Goal: Navigation & Orientation: Find specific page/section

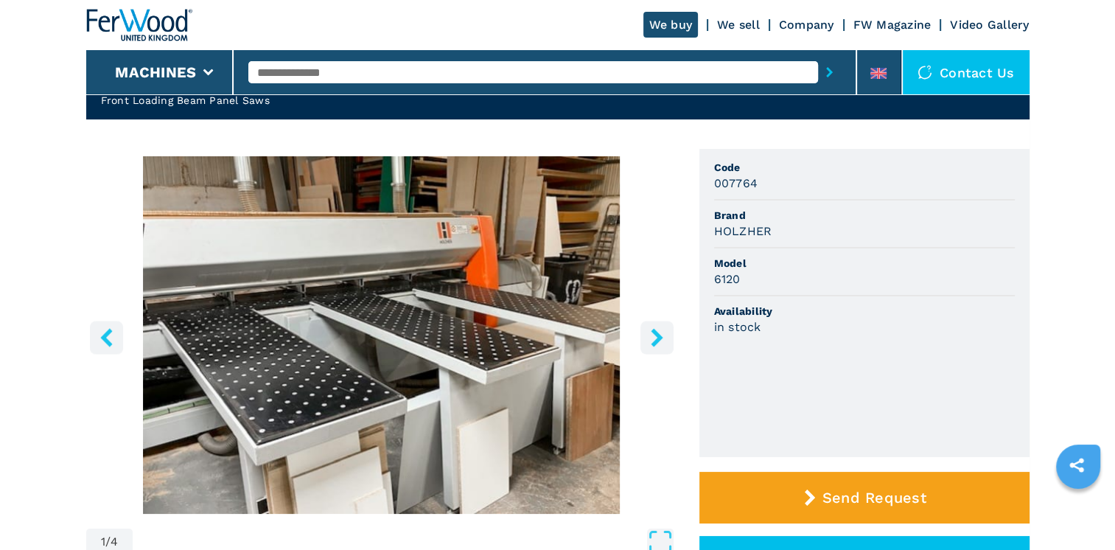
click at [660, 341] on icon "right-button" at bounding box center [657, 337] width 18 height 18
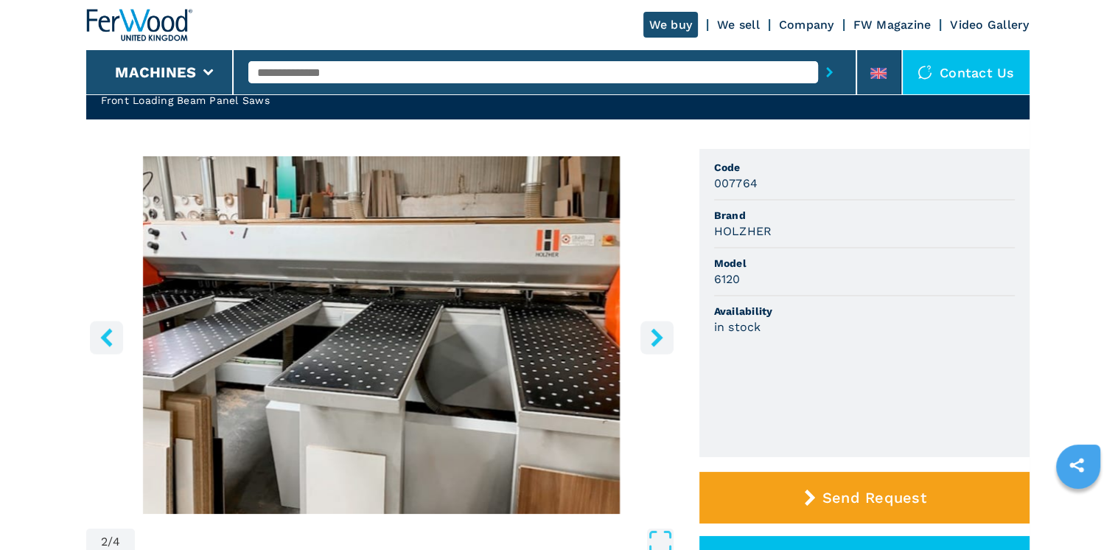
click at [660, 341] on icon "right-button" at bounding box center [657, 337] width 18 height 18
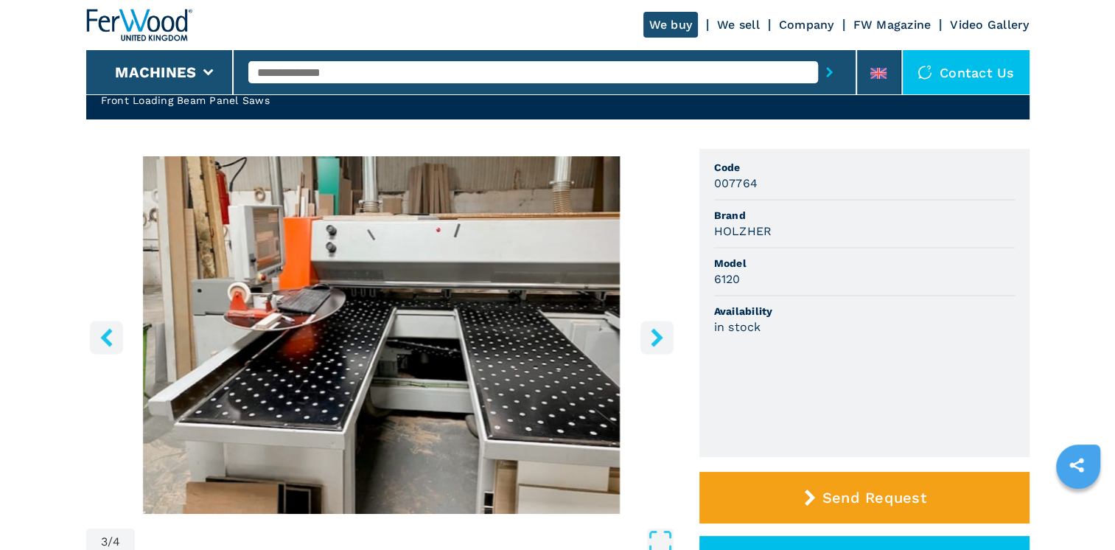
click at [660, 341] on icon "right-button" at bounding box center [657, 337] width 18 height 18
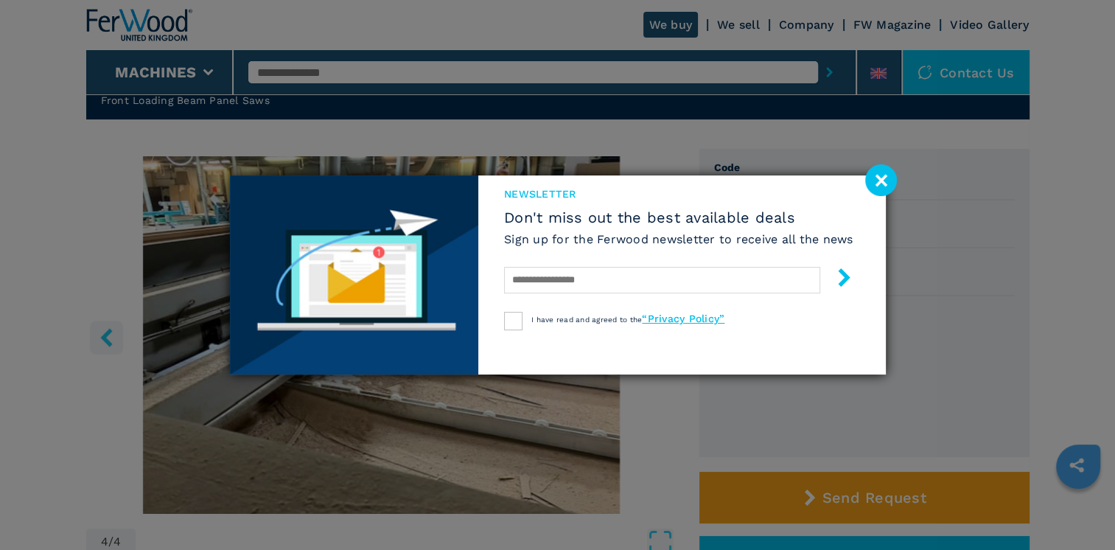
drag, startPoint x: 876, startPoint y: 180, endPoint x: 861, endPoint y: 184, distance: 16.1
click at [876, 180] on image at bounding box center [881, 180] width 32 height 32
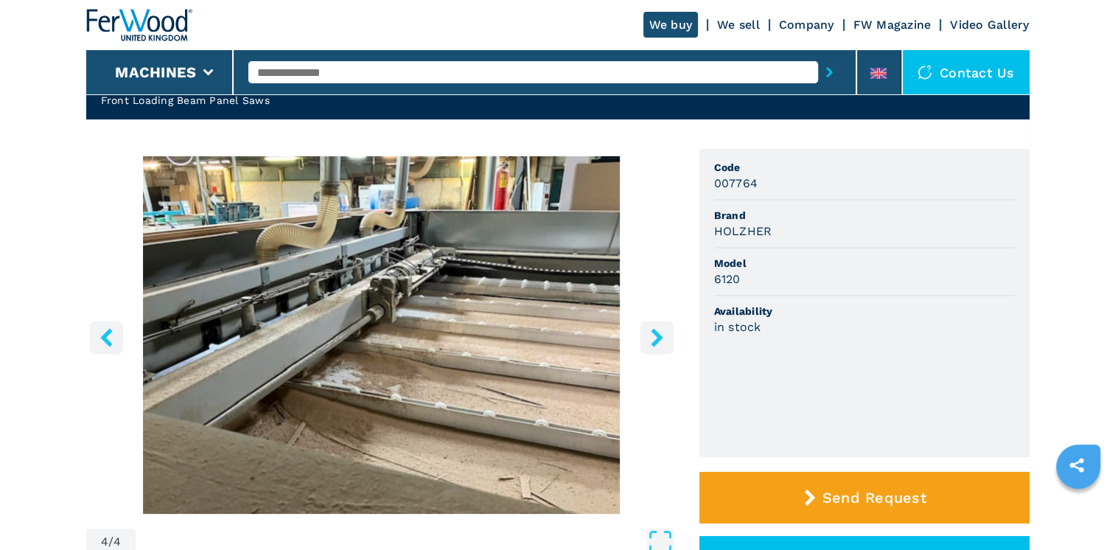
click at [658, 341] on icon "right-button" at bounding box center [657, 337] width 12 height 18
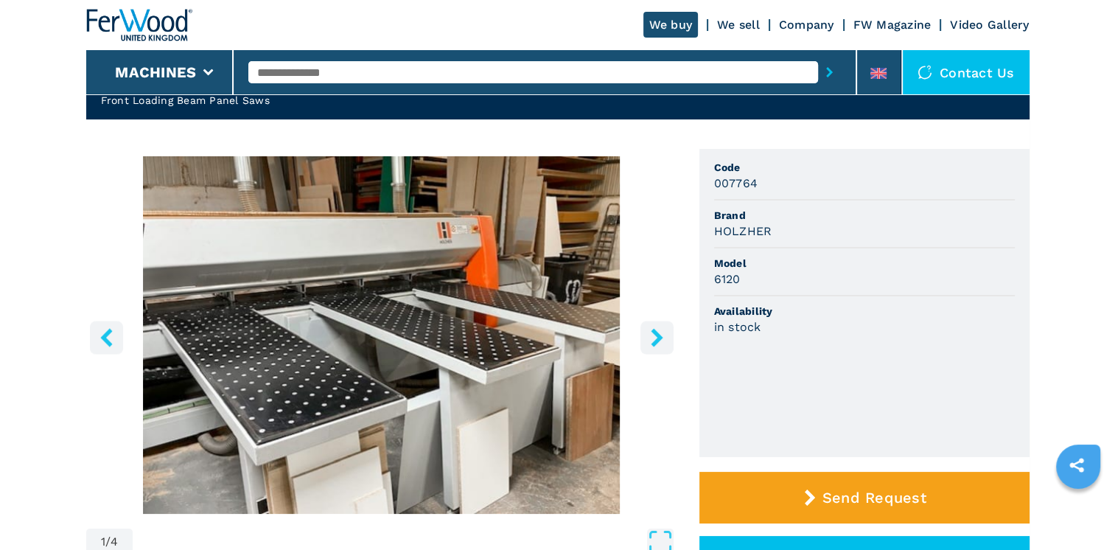
click at [658, 341] on icon "right-button" at bounding box center [657, 337] width 12 height 18
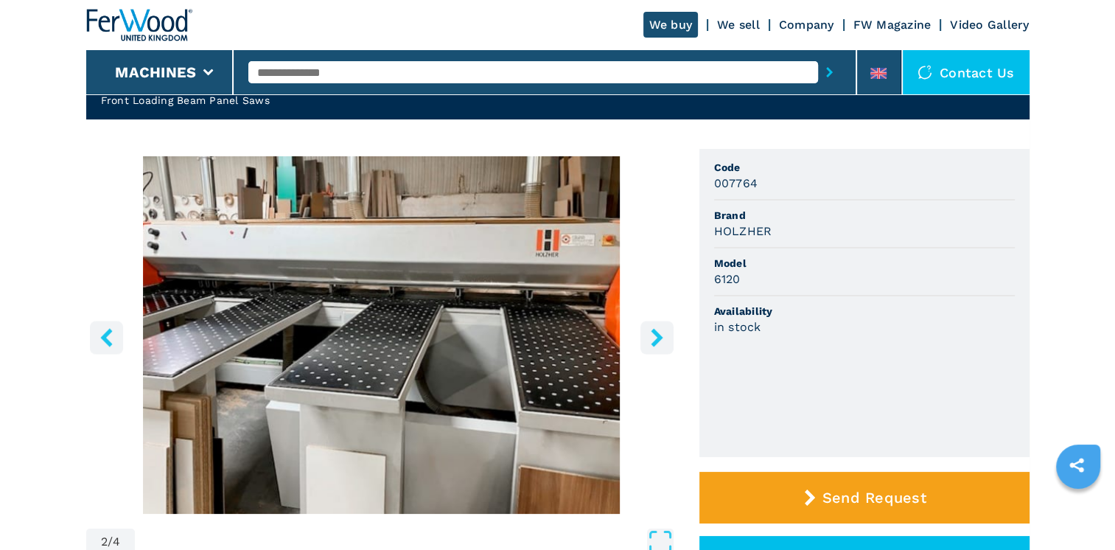
click at [658, 341] on icon "right-button" at bounding box center [657, 337] width 12 height 18
click at [655, 335] on icon "right-button" at bounding box center [657, 337] width 12 height 18
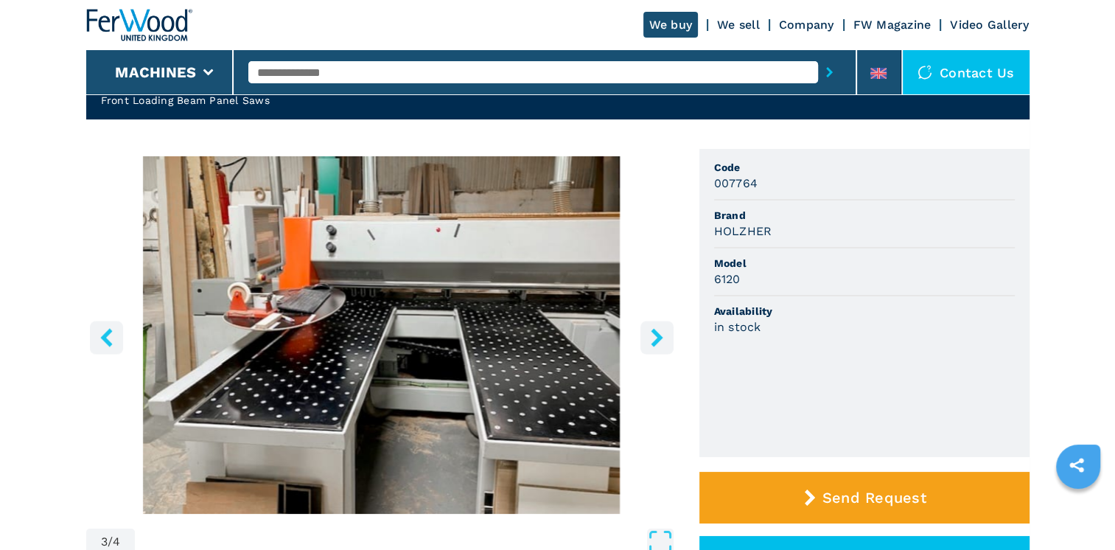
click at [655, 335] on icon "right-button" at bounding box center [657, 337] width 12 height 18
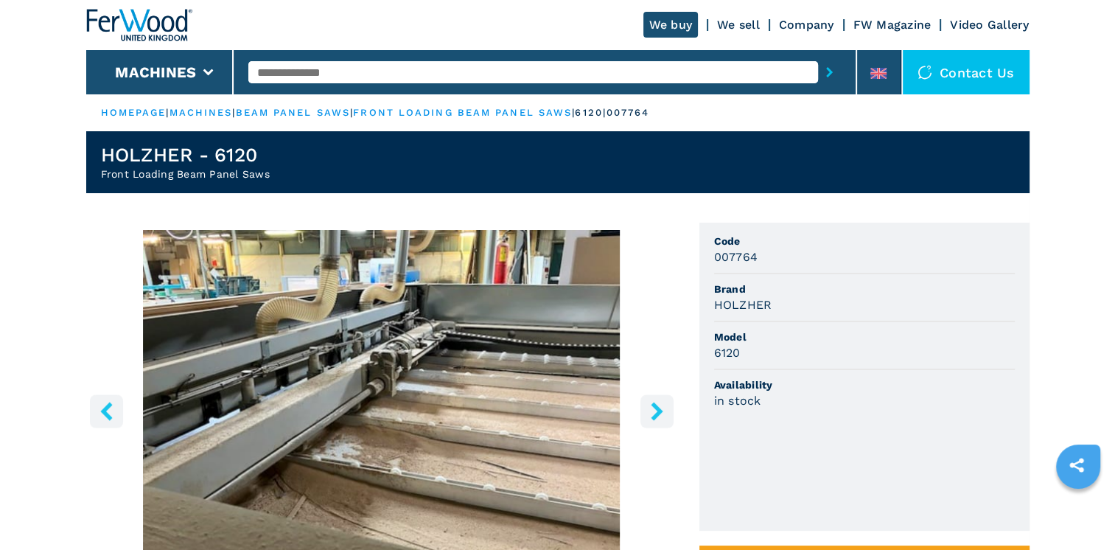
click at [652, 403] on icon "right-button" at bounding box center [657, 411] width 12 height 18
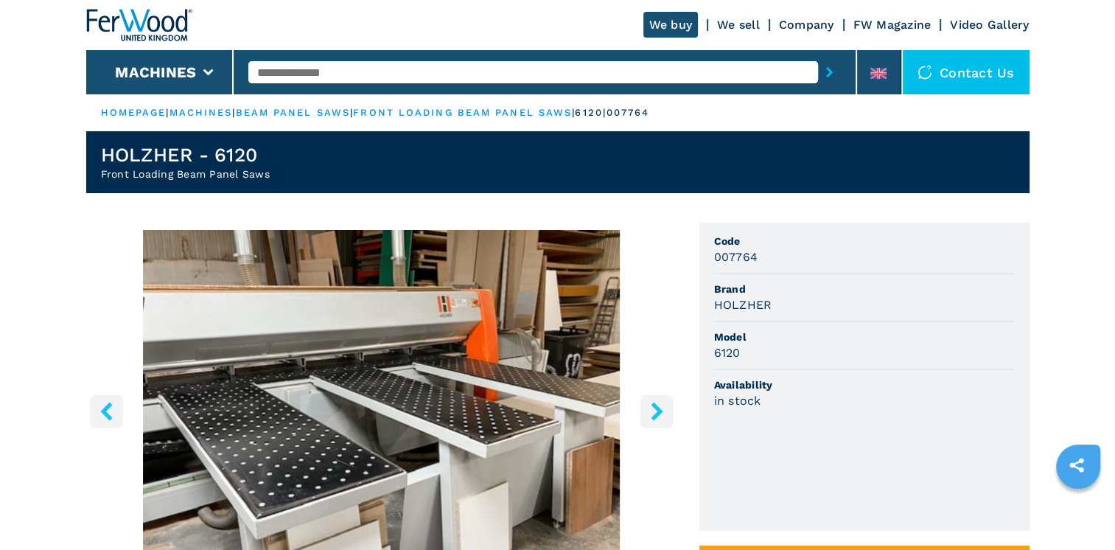
click at [652, 403] on icon "right-button" at bounding box center [657, 411] width 12 height 18
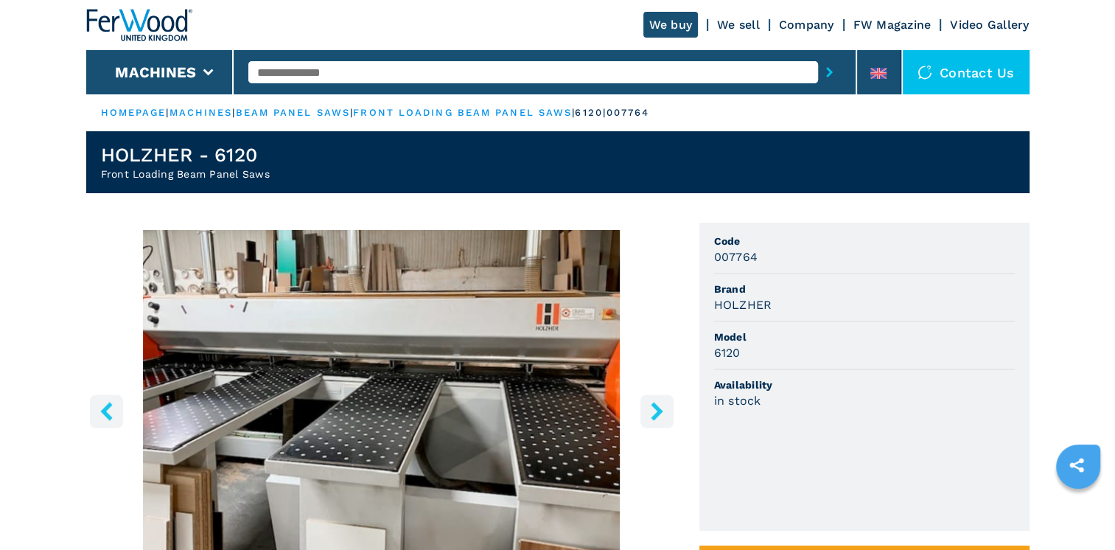
click at [652, 403] on icon "right-button" at bounding box center [657, 411] width 12 height 18
